Goal: Find specific page/section: Find specific page/section

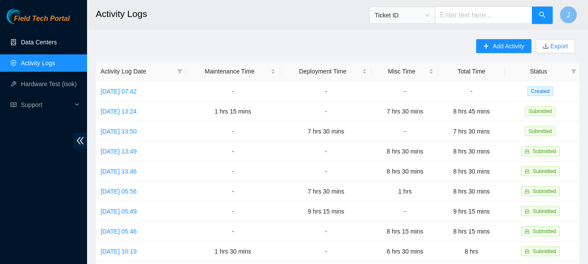
click at [40, 41] on link "Data Centers" at bounding box center [39, 42] width 36 height 7
